Goal: Task Accomplishment & Management: Manage account settings

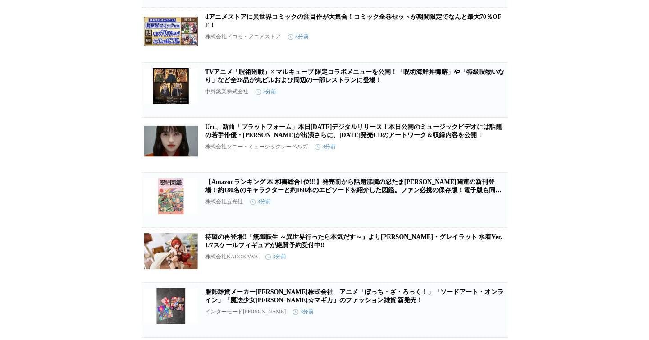
scroll to position [302, 0]
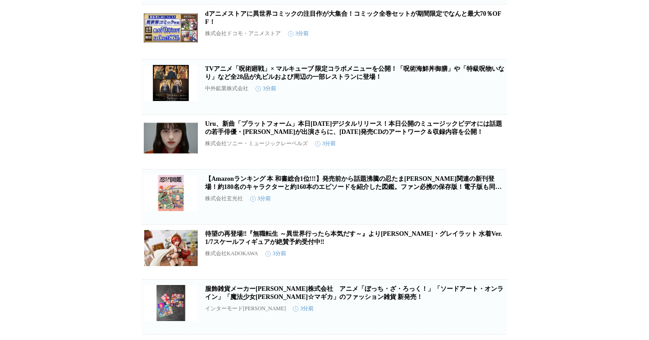
click at [462, 96] on icon "button" at bounding box center [460, 90] width 11 height 11
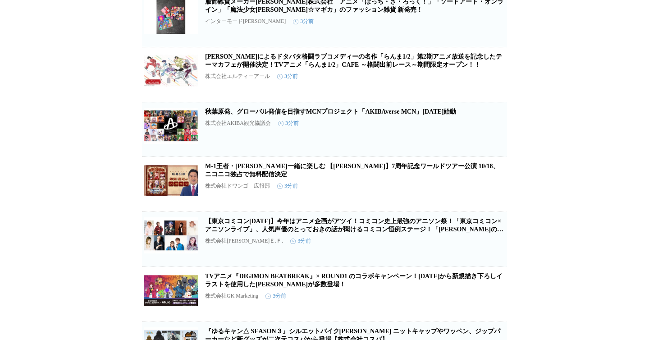
scroll to position [590, 0]
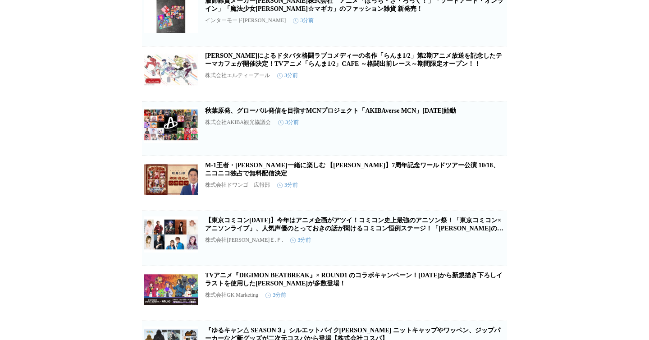
click at [454, 46] on button "保存する" at bounding box center [460, 31] width 29 height 29
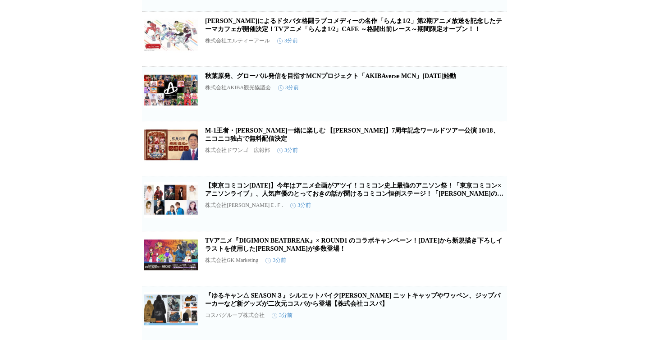
scroll to position [635, 0]
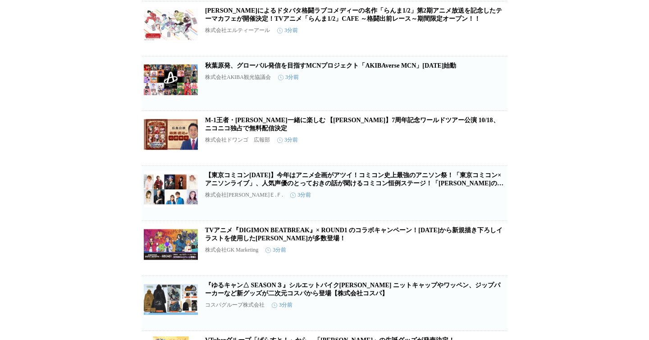
click at [456, 46] on span "保存する" at bounding box center [460, 43] width 18 height 6
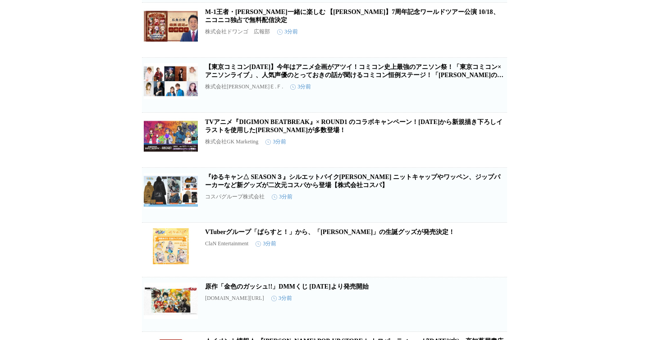
scroll to position [754, 0]
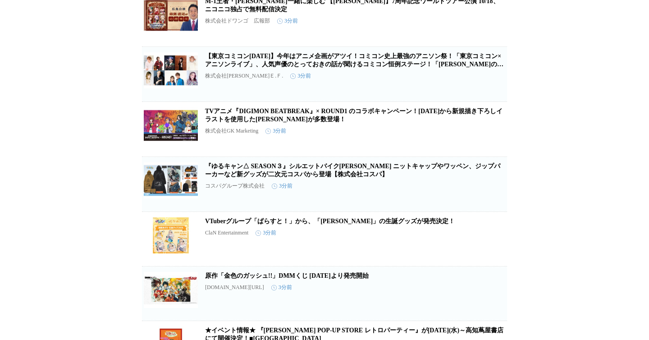
click at [451, 46] on button "保存する" at bounding box center [460, 32] width 29 height 29
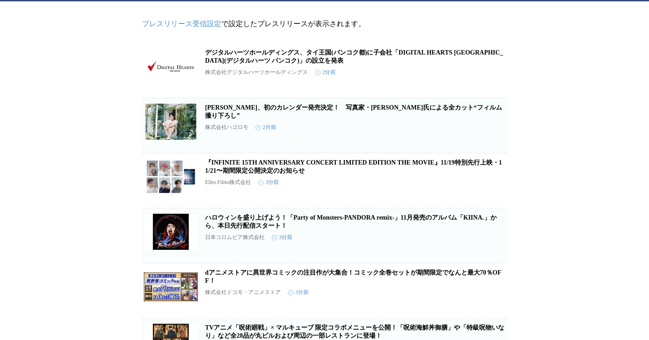
scroll to position [0, 0]
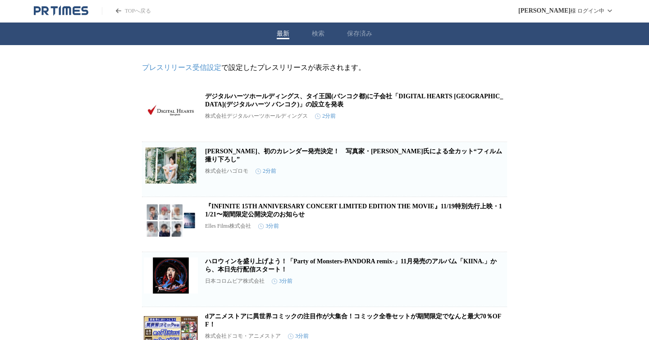
click at [362, 33] on button "保存済み" at bounding box center [359, 34] width 25 height 8
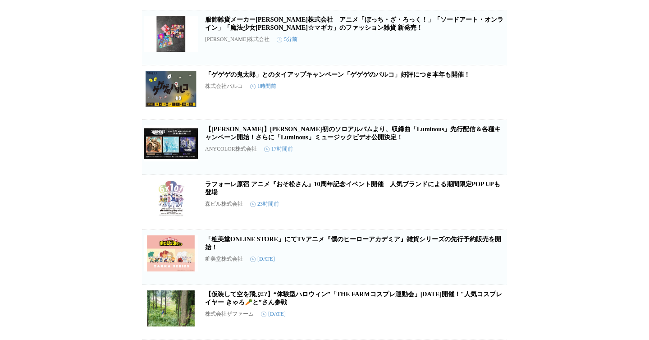
scroll to position [243, 0]
click at [499, 319] on button "保存を解除" at bounding box center [492, 324] width 29 height 29
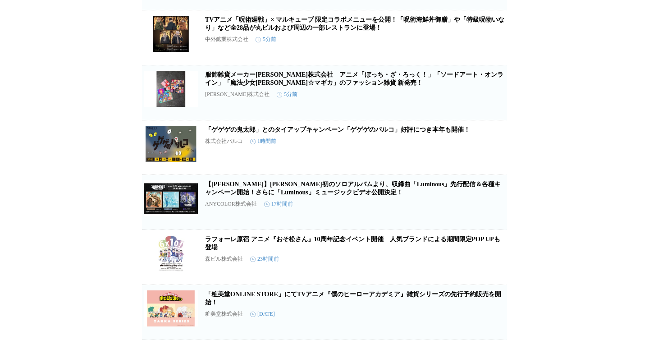
click at [499, 319] on button "保存を解除" at bounding box center [492, 324] width 29 height 29
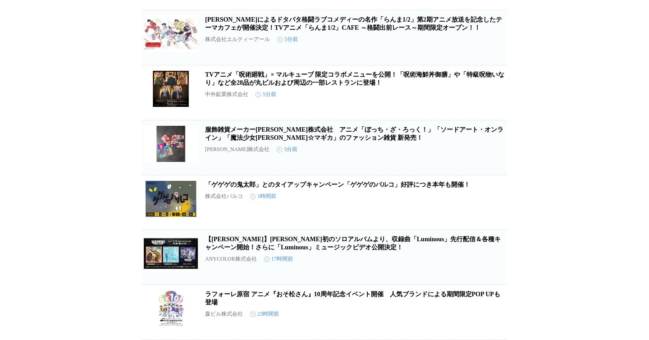
click at [499, 319] on button "保存を解除" at bounding box center [492, 324] width 29 height 29
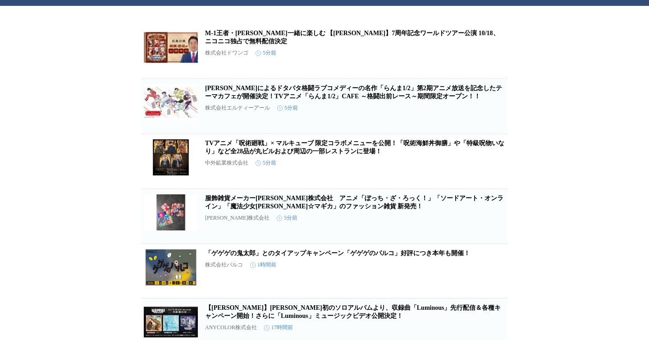
scroll to position [30, 0]
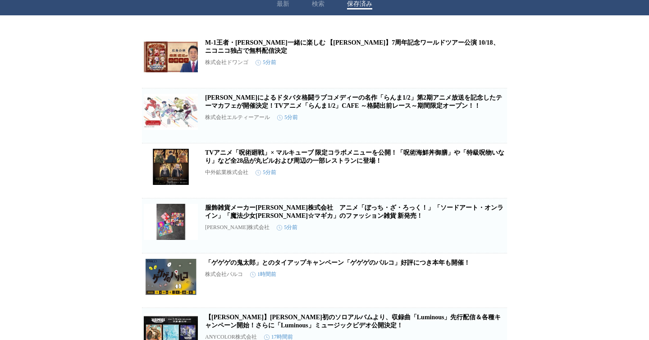
click at [398, 106] on h2 "[PERSON_NAME]によるドタバタ格闘ラブコメディーの名作「らんま1/2」第2期アニメ放送を記念したテーマカフェが開催決定！TVアニメ「らんま1/2」C…" at bounding box center [355, 102] width 300 height 16
click at [395, 105] on h2 "[PERSON_NAME]によるドタバタ格闘ラブコメディーの名作「らんま1/2」第2期アニメ放送を記念したテーマカフェが開催決定！TVアニメ「らんま1/2」C…" at bounding box center [355, 102] width 300 height 16
click at [395, 102] on link "[PERSON_NAME]によるドタバタ格闘ラブコメディーの名作「らんま1/2」第2期アニメ放送を記念したテーマカフェが開催決定！TVアニメ「らんま1/2」C…" at bounding box center [353, 101] width 297 height 15
click at [285, 3] on div "TOPへ戻る 木村 憲 様 ログイン中 最新 検索 保存済み M-1王者・錦鯉 渡辺隆と一緒に楽しむ 【にじさんじ】7周年記念ワールドツアー公演 10/18、…" at bounding box center [324, 166] width 649 height 392
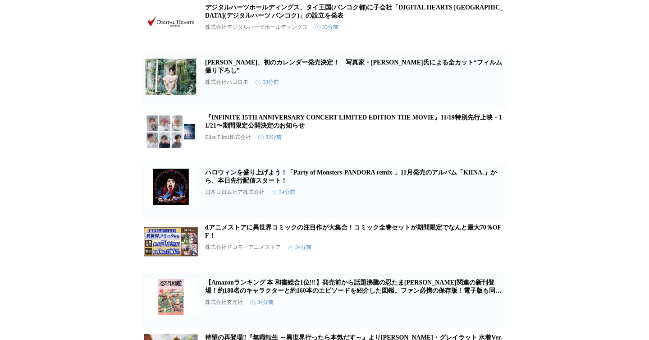
scroll to position [529, 0]
